Goal: Find specific page/section: Find specific page/section

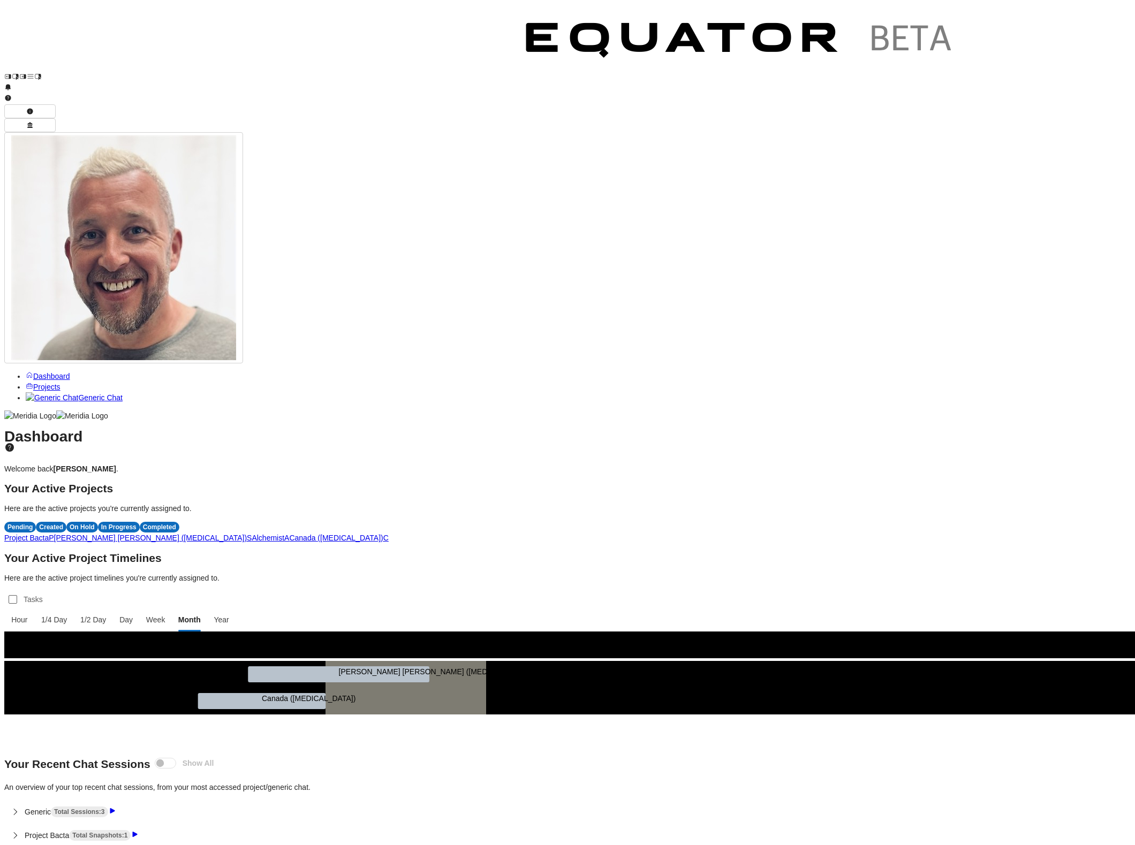
click at [252, 534] on span "S" at bounding box center [249, 538] width 5 height 9
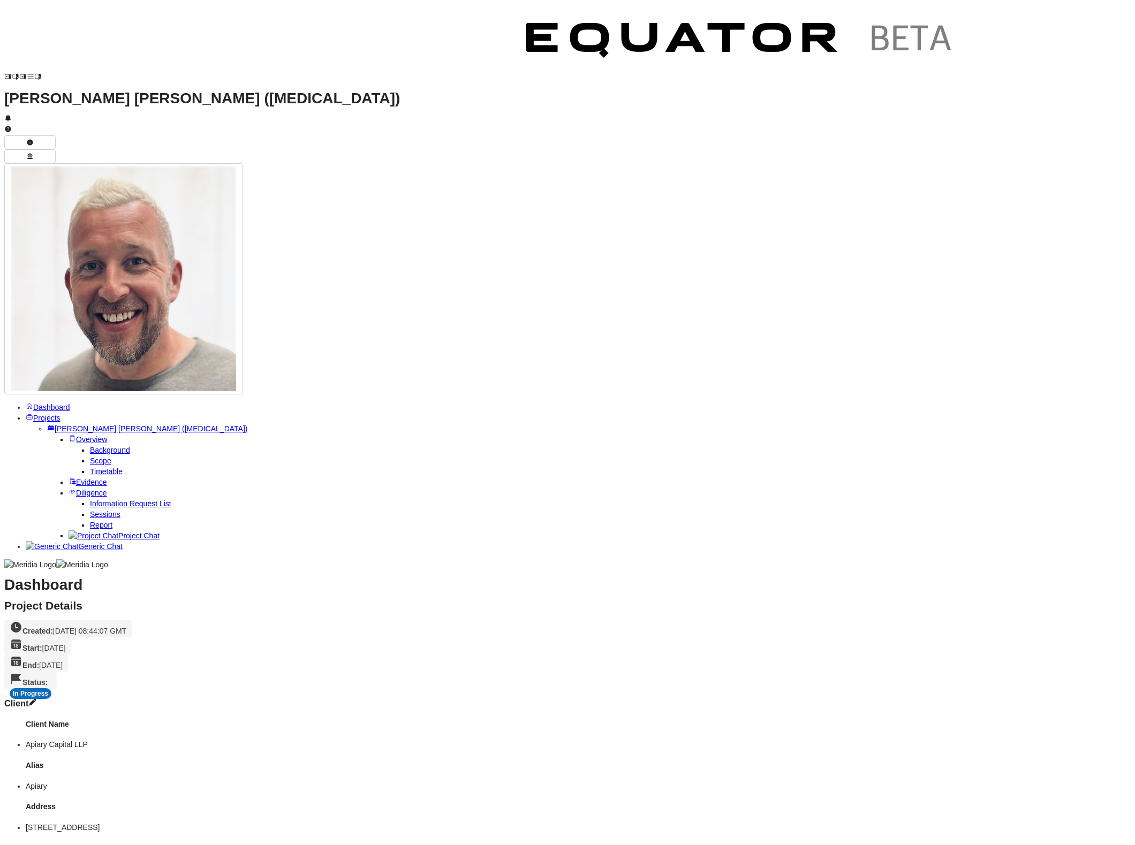
scroll to position [22, 0]
click at [94, 521] on span "Report" at bounding box center [101, 525] width 22 height 9
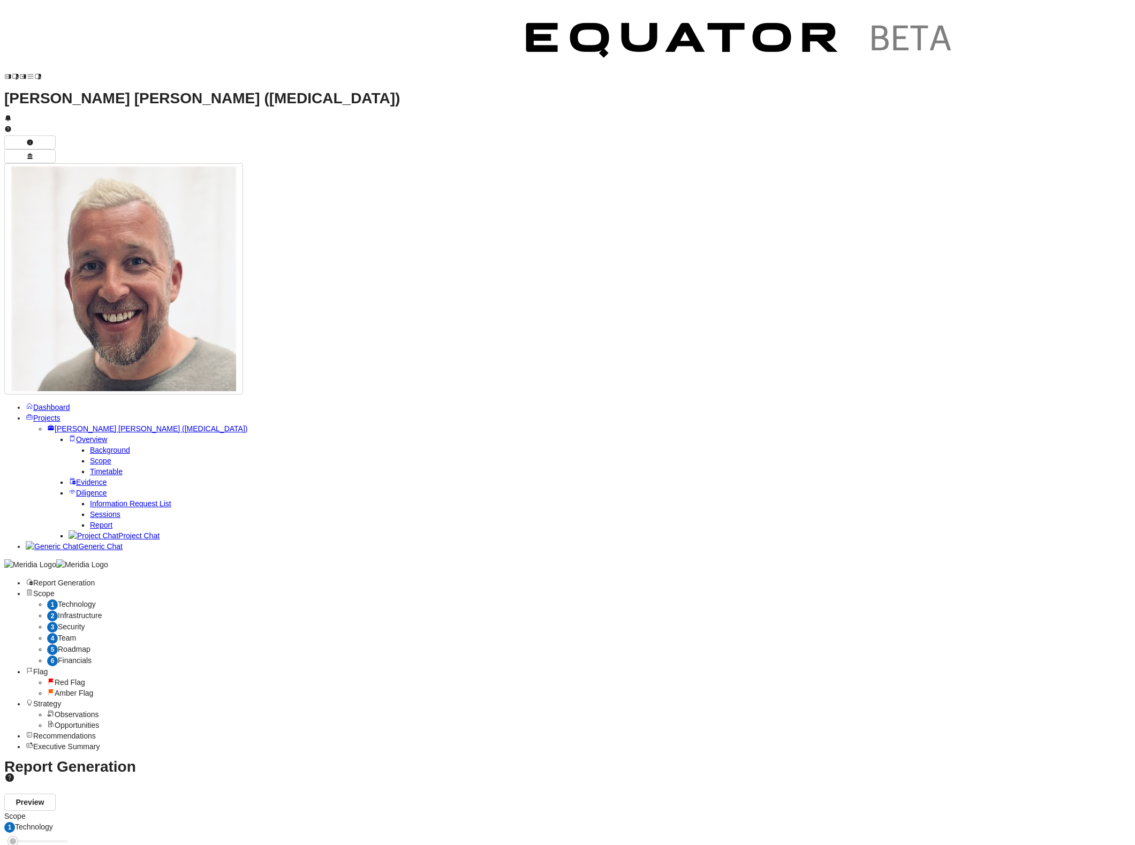
click at [96, 600] on span "Technology" at bounding box center [77, 604] width 38 height 9
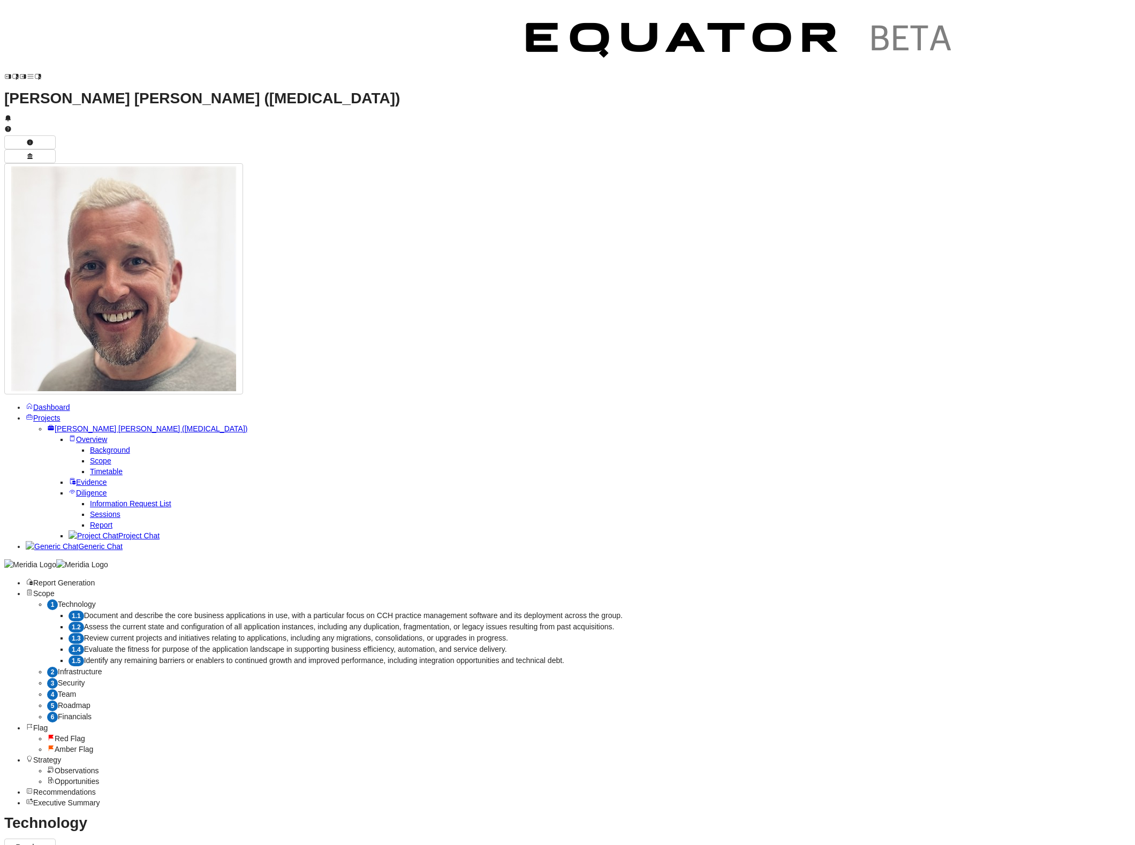
click at [285, 611] on span "Document and describe the core business applications in use, with a particular …" at bounding box center [353, 615] width 538 height 9
select select "*******"
click at [76, 690] on span "Team" at bounding box center [67, 694] width 18 height 9
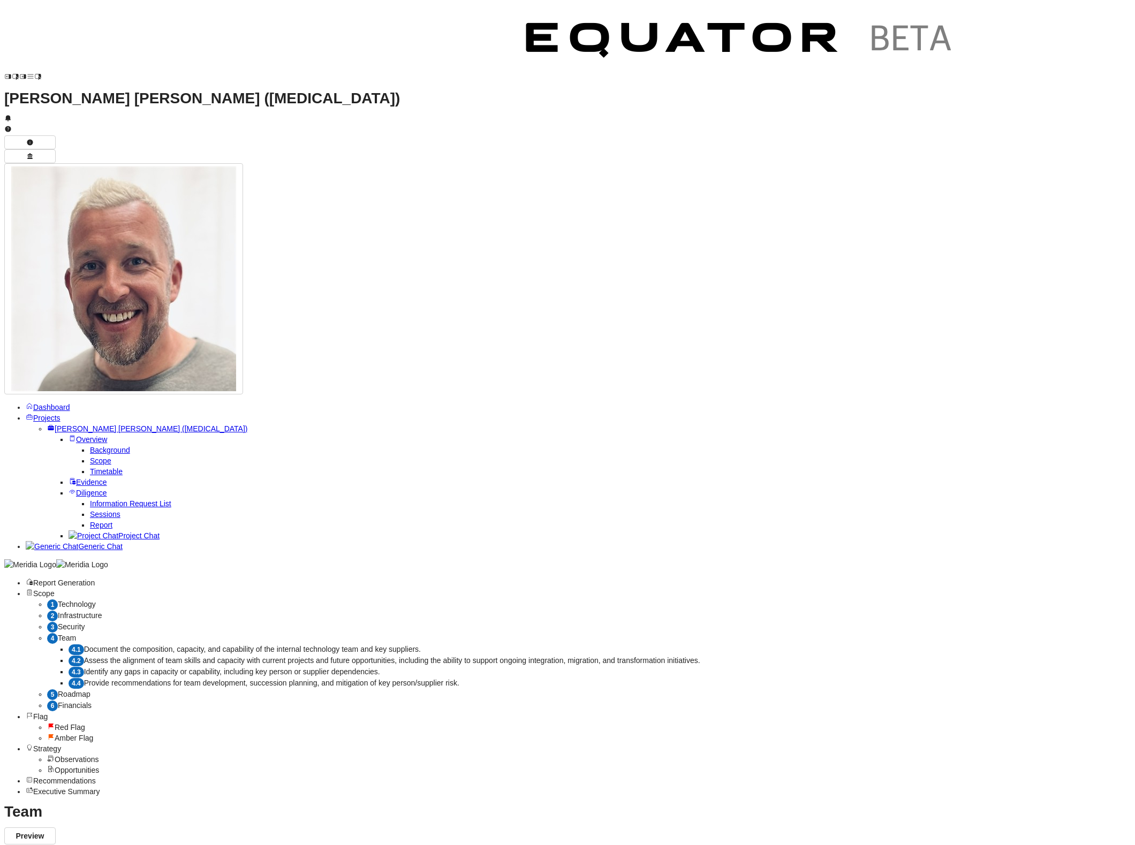
click at [334, 645] on span "Document the composition, capacity, and capability of the internal technology t…" at bounding box center [252, 649] width 337 height 9
